Goal: Transaction & Acquisition: Purchase product/service

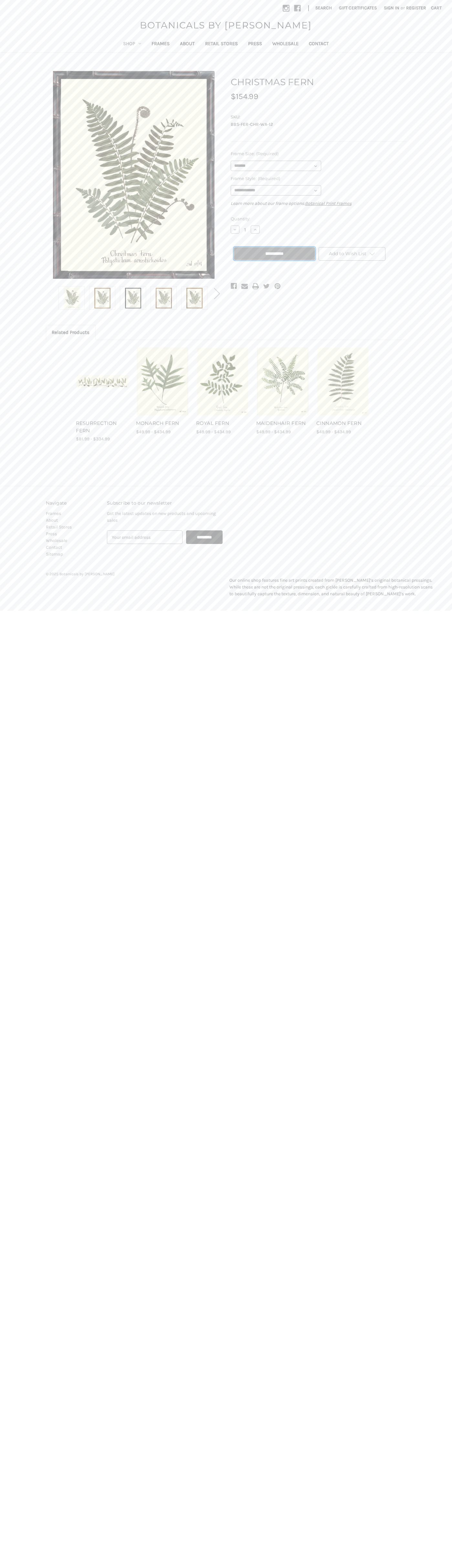
click at [274, 254] on input "**********" at bounding box center [274, 253] width 81 height 13
type input "**********"
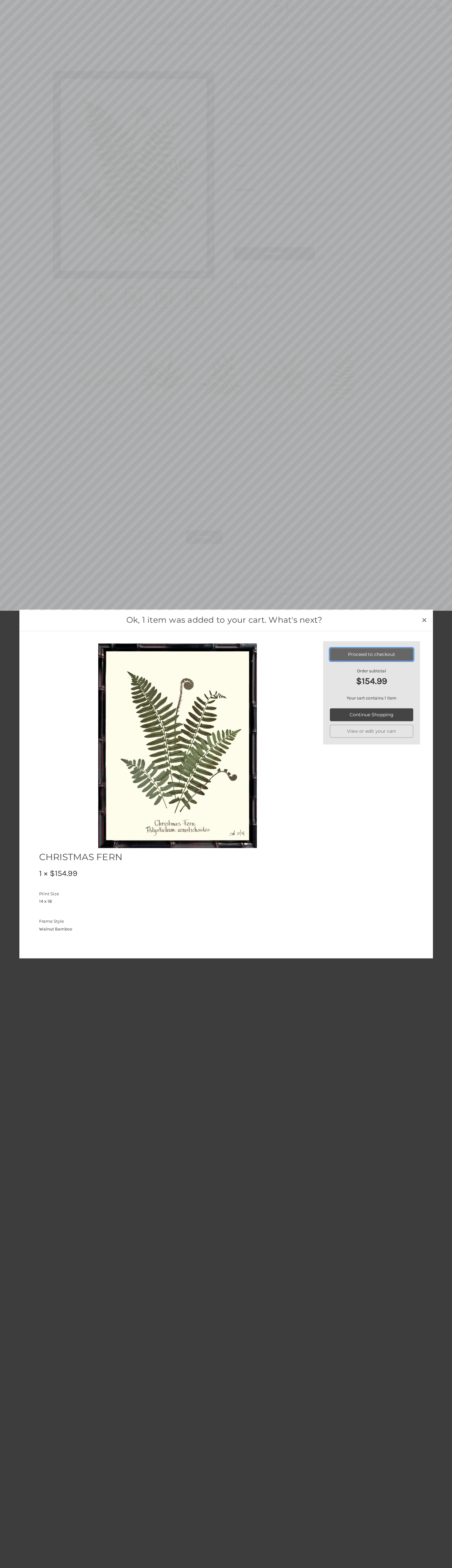
click at [372, 654] on link "Proceed to checkout" at bounding box center [371, 654] width 83 height 13
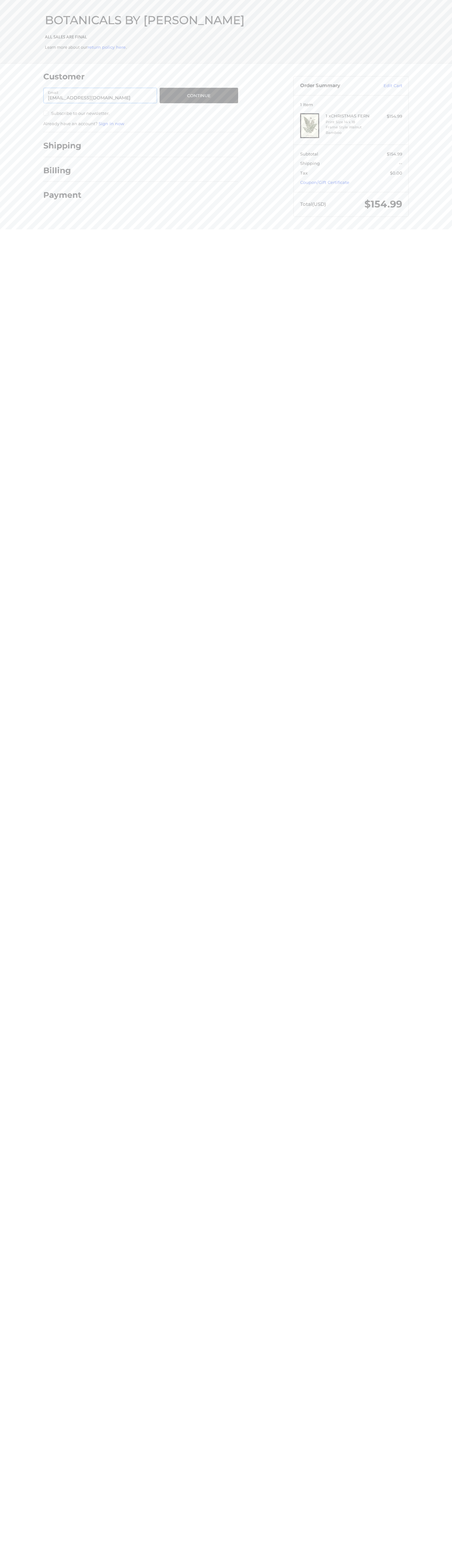
type input "[EMAIL_ADDRESS][DOMAIN_NAME]"
click at [199, 96] on button "Continue" at bounding box center [199, 95] width 79 height 15
select select "**"
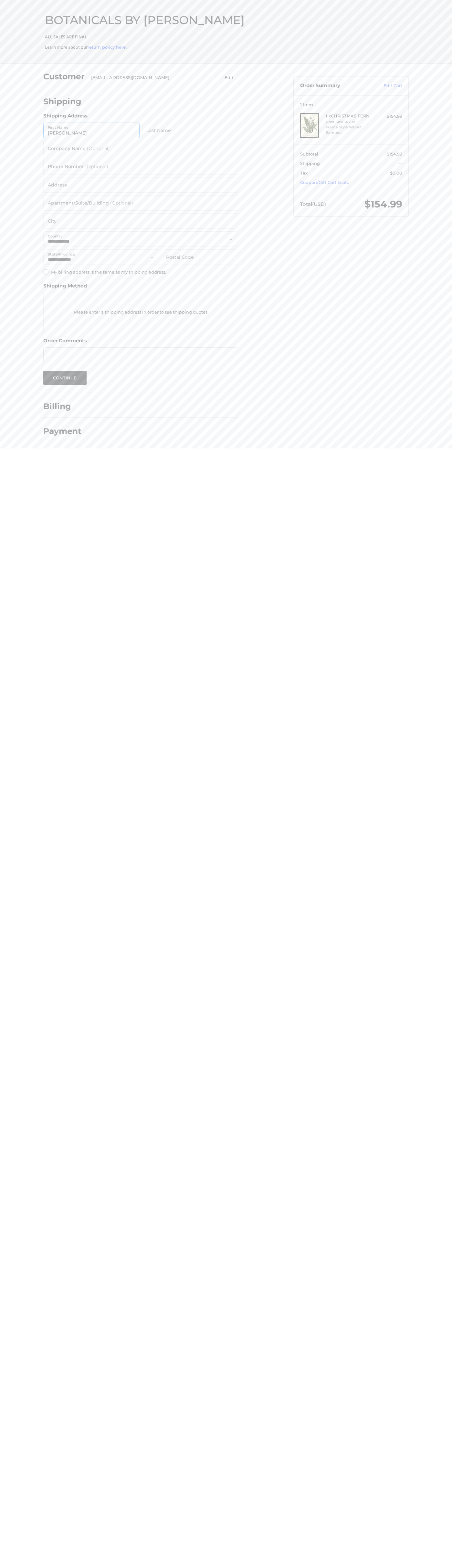
type input "John"
type input "Smith"
type input "John Smith"
type input "6502530000"
type input "201 Colorado St"
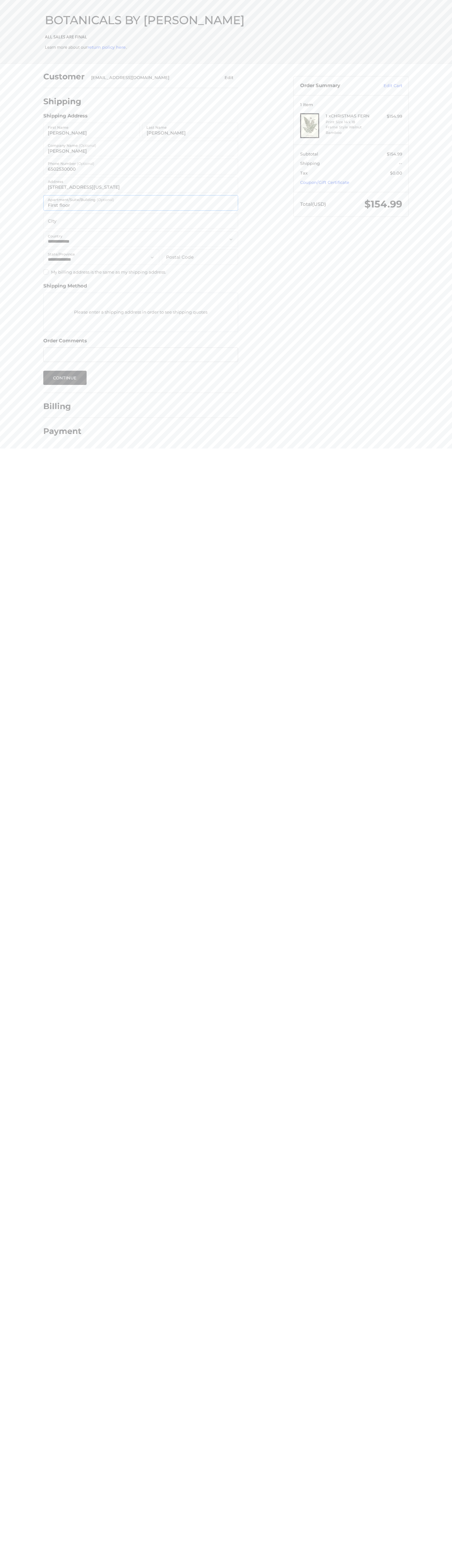
type input "First floor"
type input "austin"
select select "**"
type input "78701"
click at [81, 200] on label "Apartment/Suite/Building (Optional)" at bounding box center [80, 200] width 66 height 7
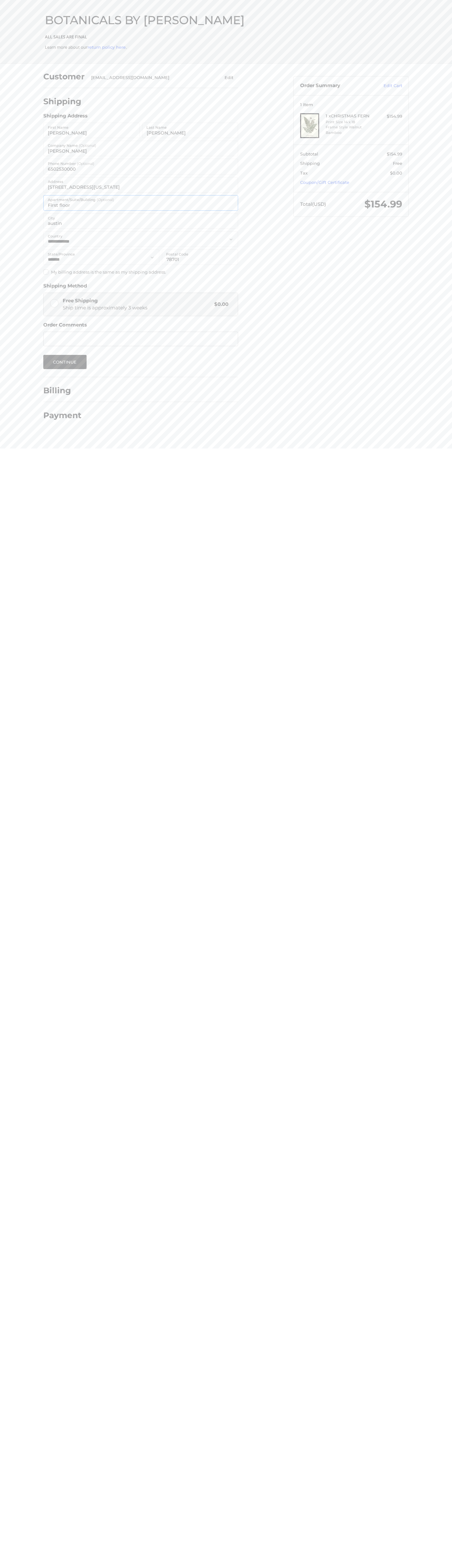
click at [81, 200] on input "First floor" at bounding box center [141, 203] width 195 height 15
click at [65, 362] on button "Continue" at bounding box center [65, 362] width 43 height 14
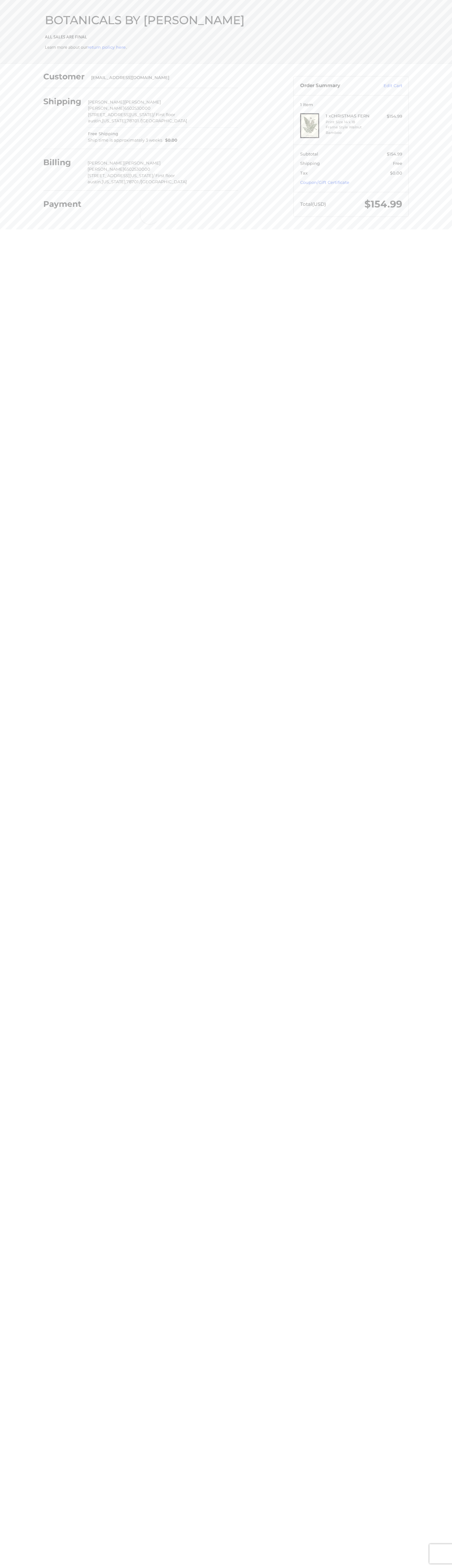
click at [372, 24] on h2 "BOTANICALS BY [PERSON_NAME]" at bounding box center [226, 20] width 362 height 15
click at [424, 229] on html "Checkout BOTANICALS BY SANDY ALL SALES ARE FINAL Learn more about our return po…" at bounding box center [226, 114] width 452 height 229
click at [121, 229] on html "Checkout BOTANICALS BY SANDY ALL SALES ARE FINAL Learn more about our return po…" at bounding box center [226, 114] width 452 height 229
click at [4, 229] on html "Checkout BOTANICALS BY SANDY ALL SALES ARE FINAL Learn more about our return po…" at bounding box center [226, 114] width 452 height 229
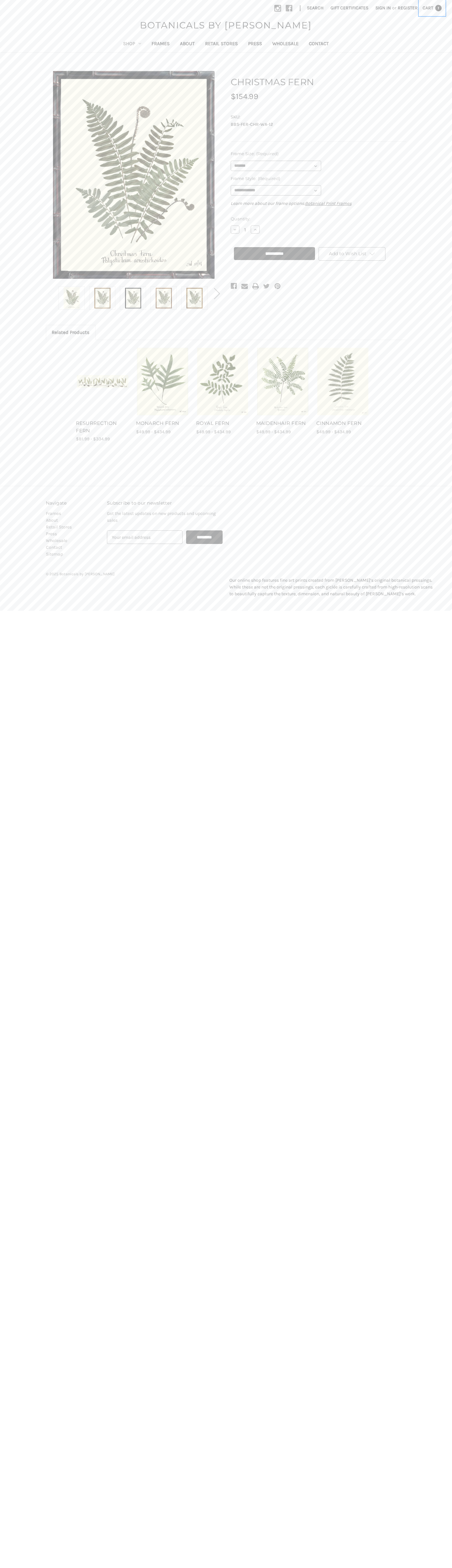
click at [432, 8] on span "Cart" at bounding box center [427, 7] width 10 height 5
click at [416, 63] on link "View Cart" at bounding box center [416, 62] width 43 height 10
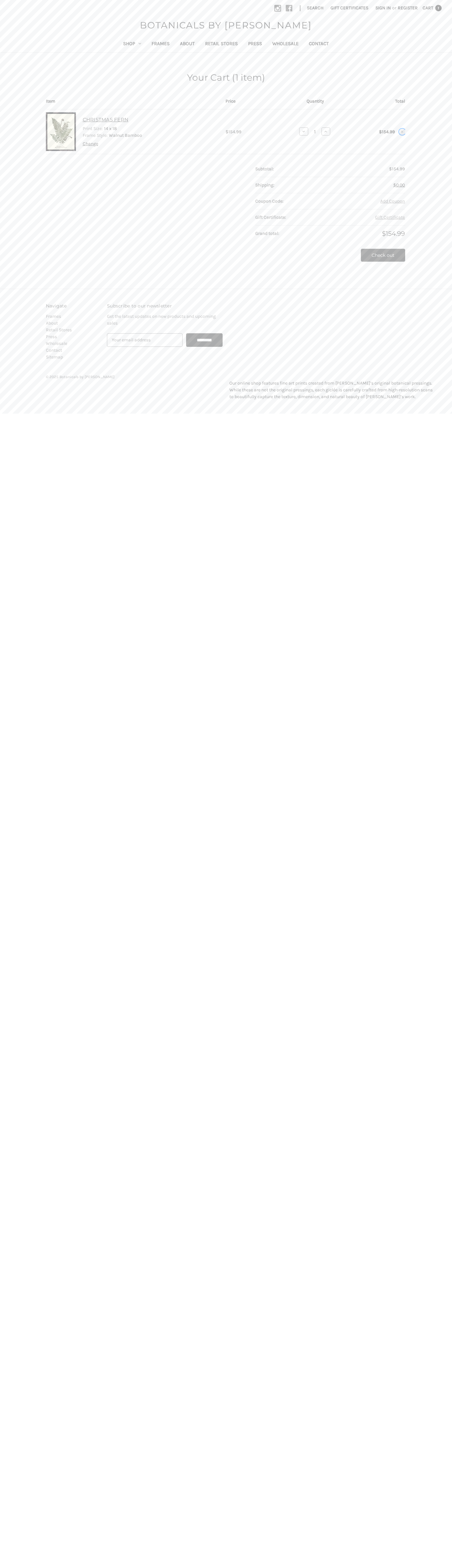
click at [402, 131] on use "Remove CHRISTMAS FERN from cart" at bounding box center [402, 132] width 2 height 2
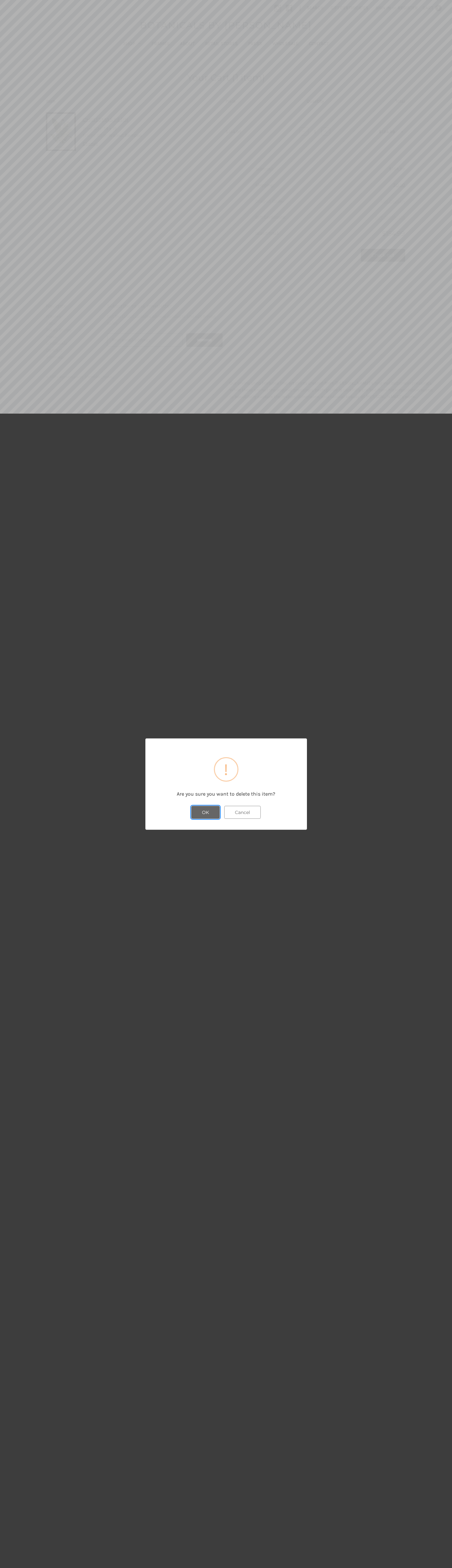
click at [205, 812] on button "OK" at bounding box center [205, 812] width 29 height 13
